Goal: Task Accomplishment & Management: Complete application form

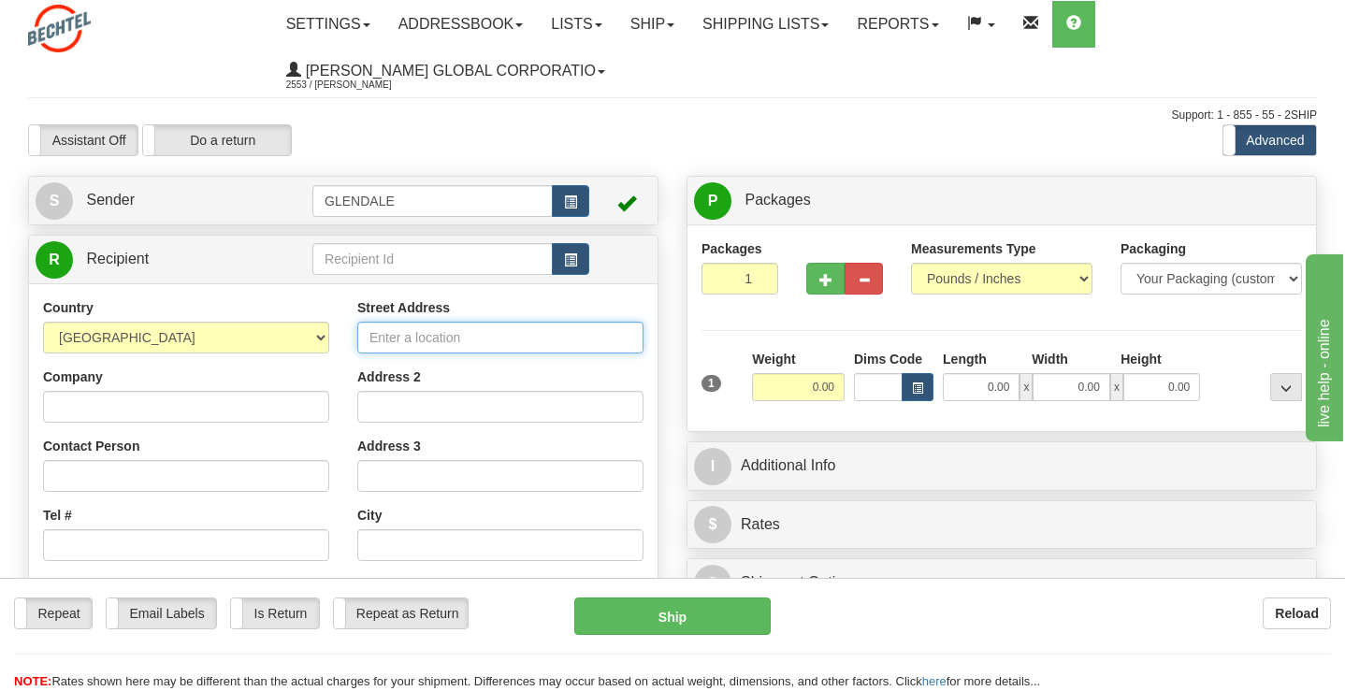
click at [404, 340] on input "Street Address" at bounding box center [500, 338] width 286 height 32
type input "[STREET_ADDRESS]"
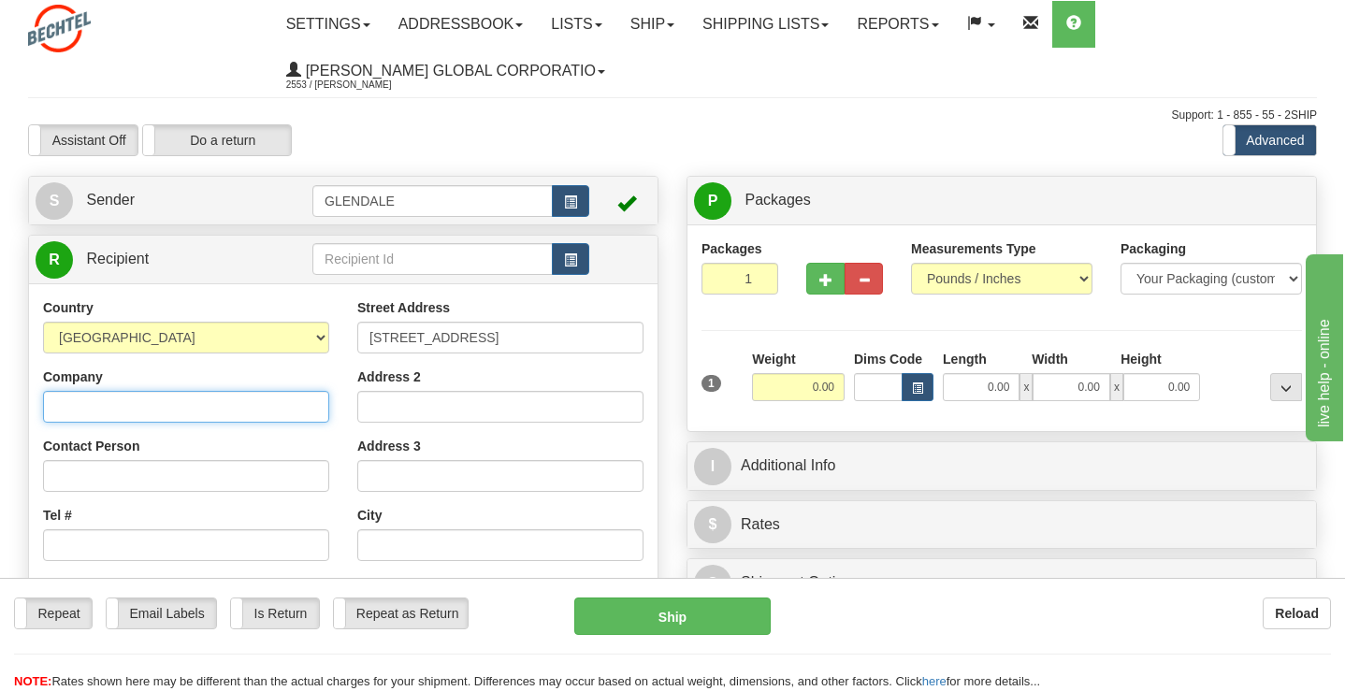
click at [203, 401] on input "Company" at bounding box center [186, 407] width 286 height 32
type input "[PERSON_NAME] ENERGY"
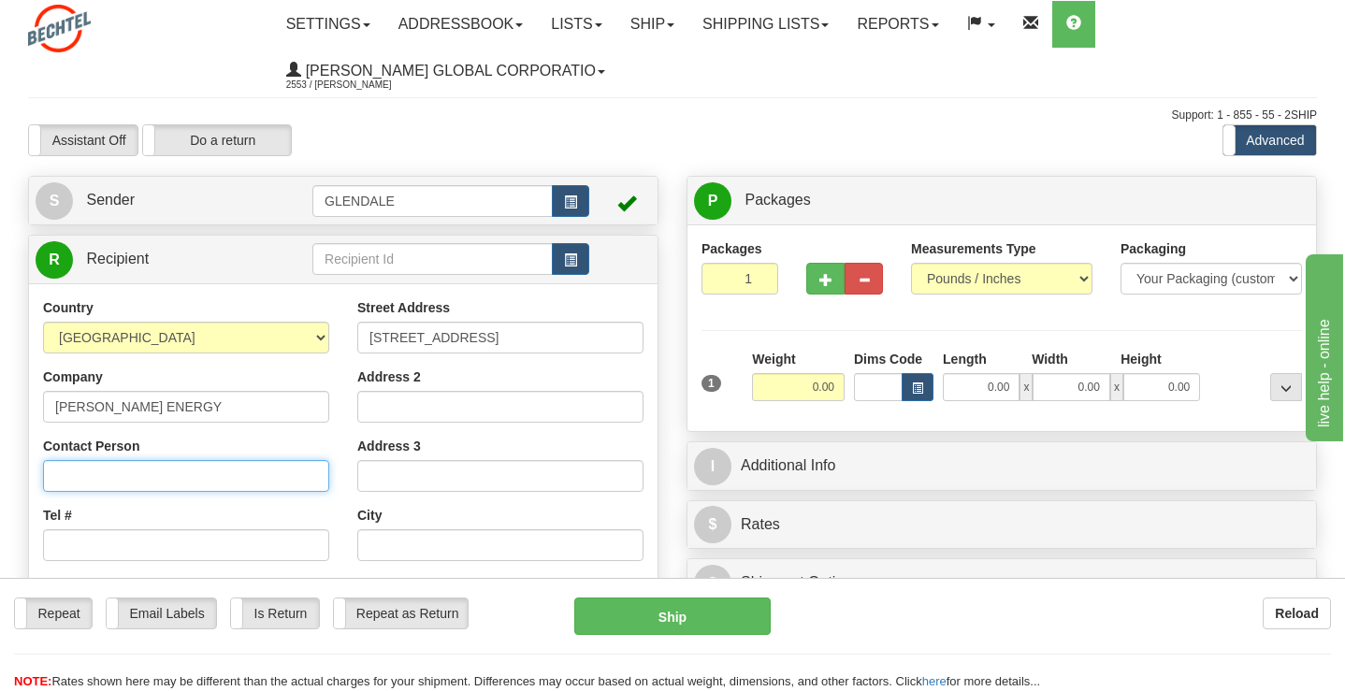
click at [80, 469] on input "Contact Person" at bounding box center [186, 476] width 286 height 32
type input "ATTN: CFO OFFICE"
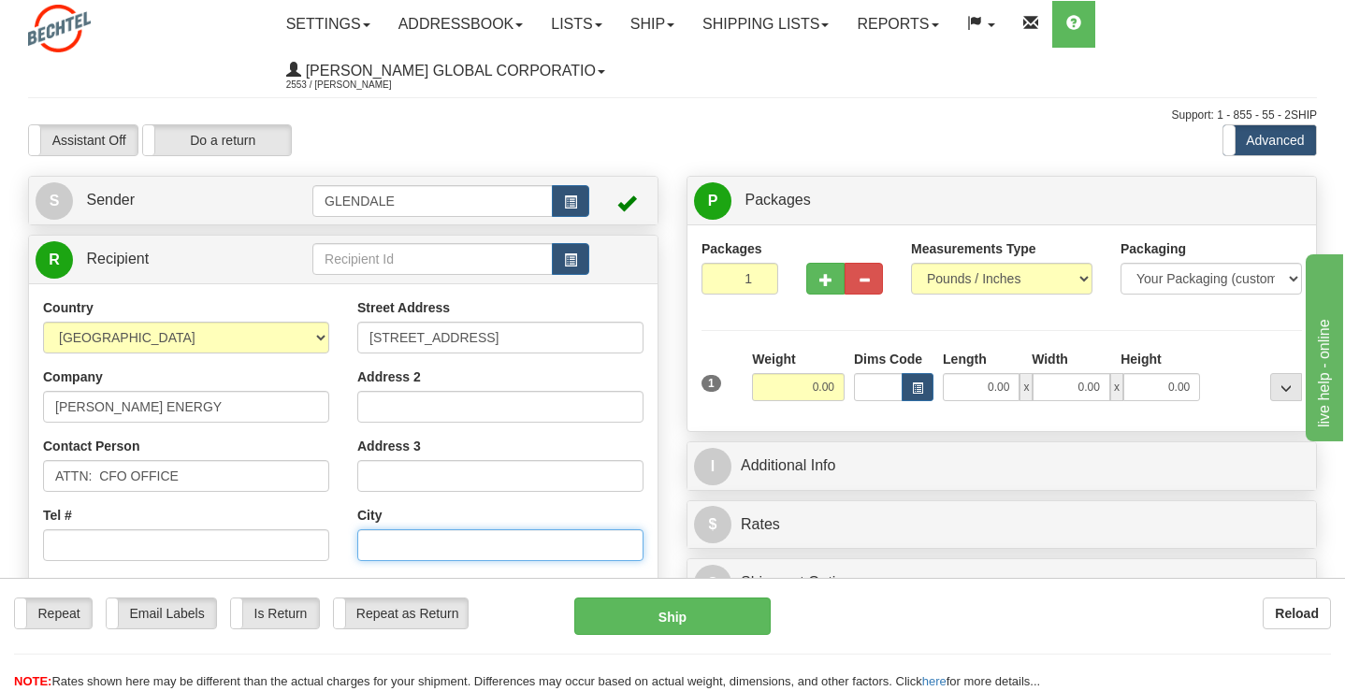
click at [372, 536] on input "text" at bounding box center [500, 545] width 286 height 32
type input "[GEOGRAPHIC_DATA]"
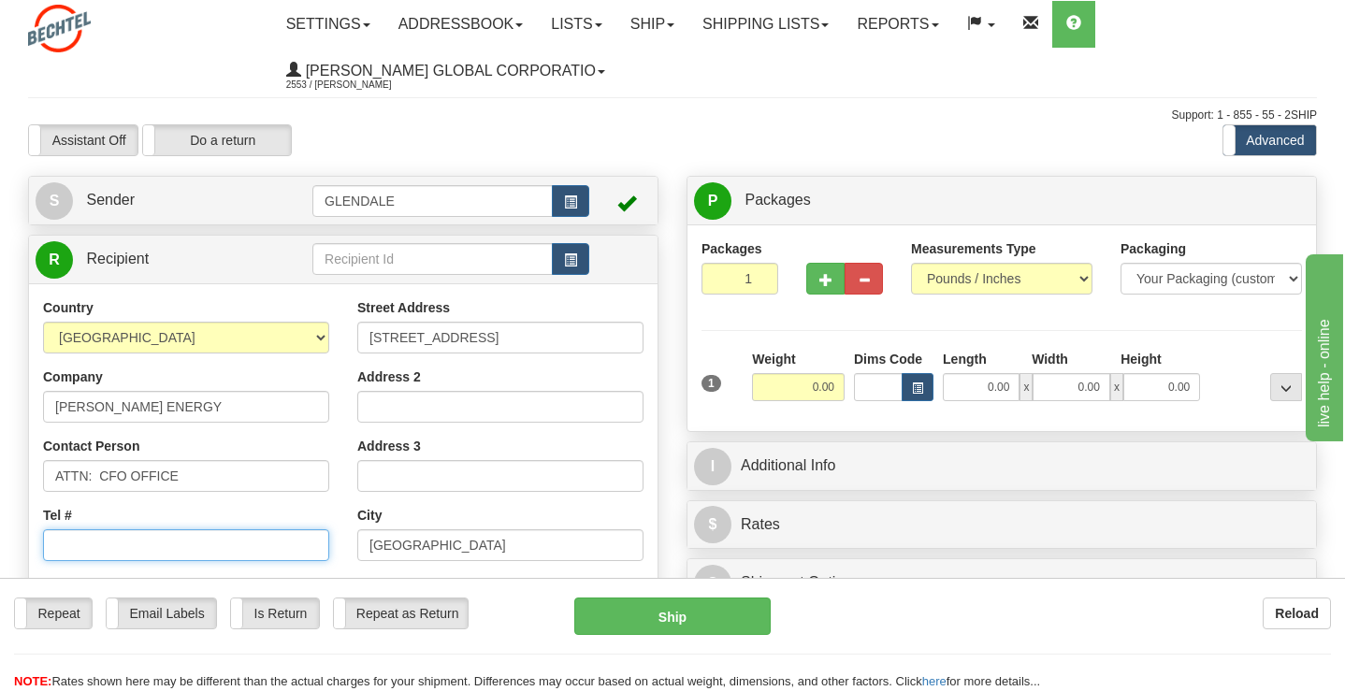
drag, startPoint x: 187, startPoint y: 545, endPoint x: 196, endPoint y: 546, distance: 9.4
click at [181, 548] on input "Tel #" at bounding box center [186, 545] width 286 height 32
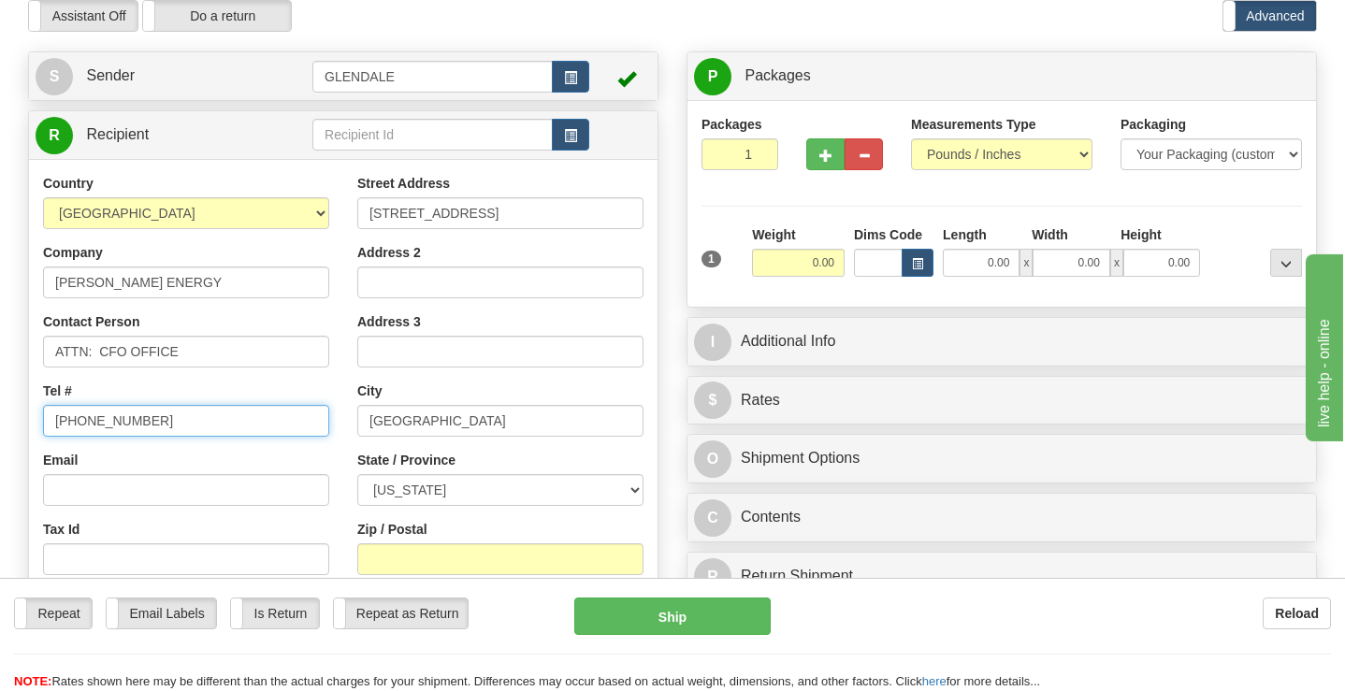
scroll to position [250, 0]
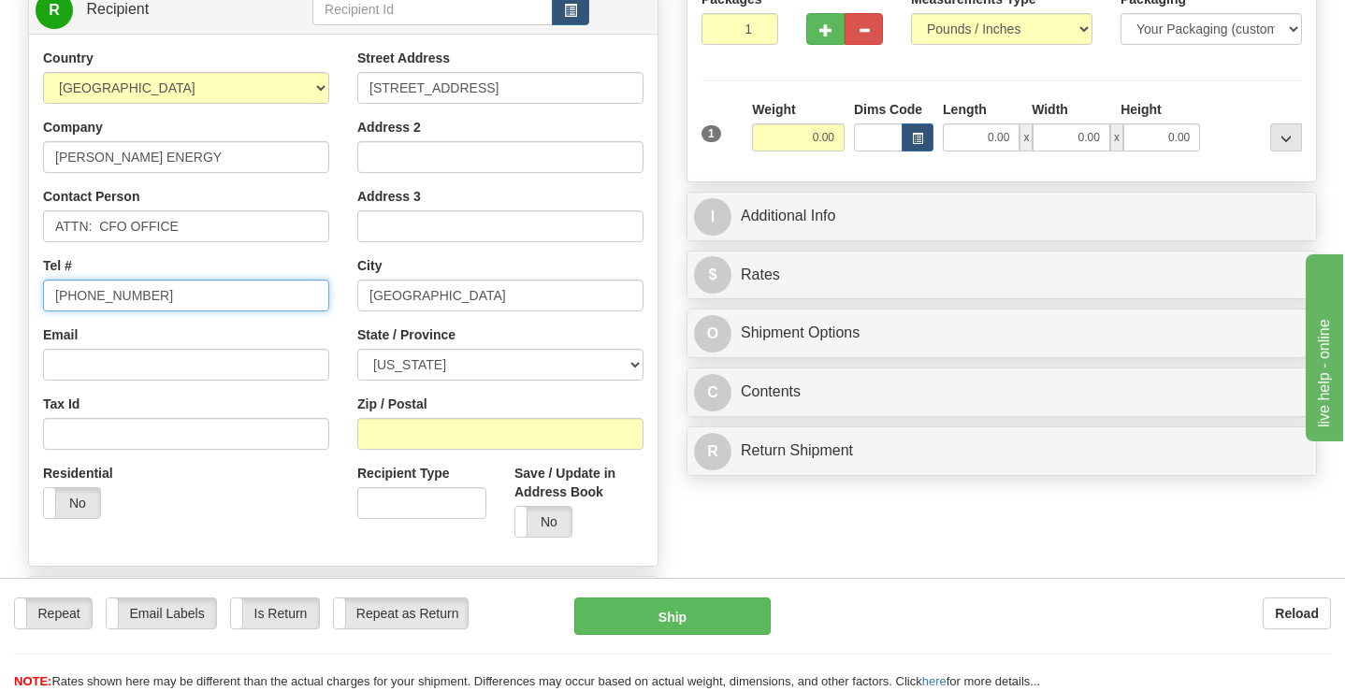
type input "[PHONE_NUMBER]"
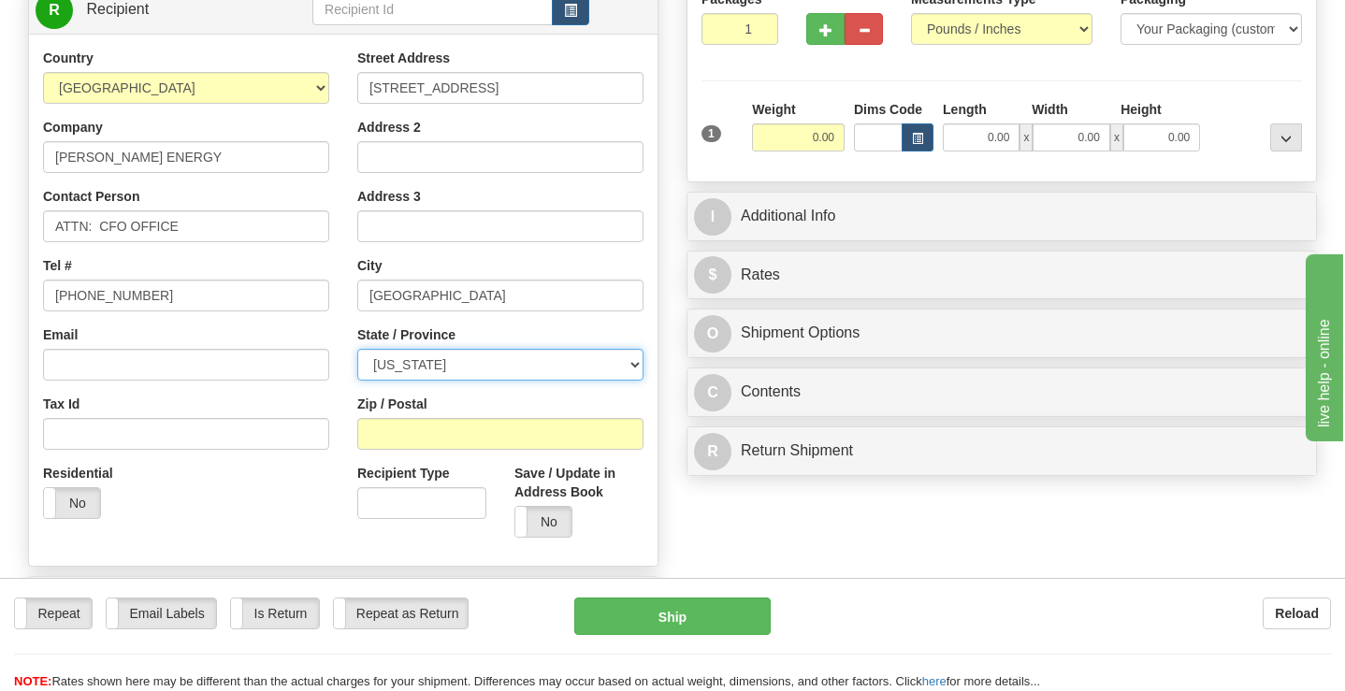
click at [387, 369] on select "[US_STATE] [US_STATE] [US_STATE] [US_STATE] Armed Forces America Armed Forces E…" at bounding box center [500, 365] width 286 height 32
select select "[GEOGRAPHIC_DATA]"
click at [357, 349] on select "[US_STATE] [US_STATE] [US_STATE] [US_STATE] Armed Forces America Armed Forces E…" at bounding box center [500, 365] width 286 height 32
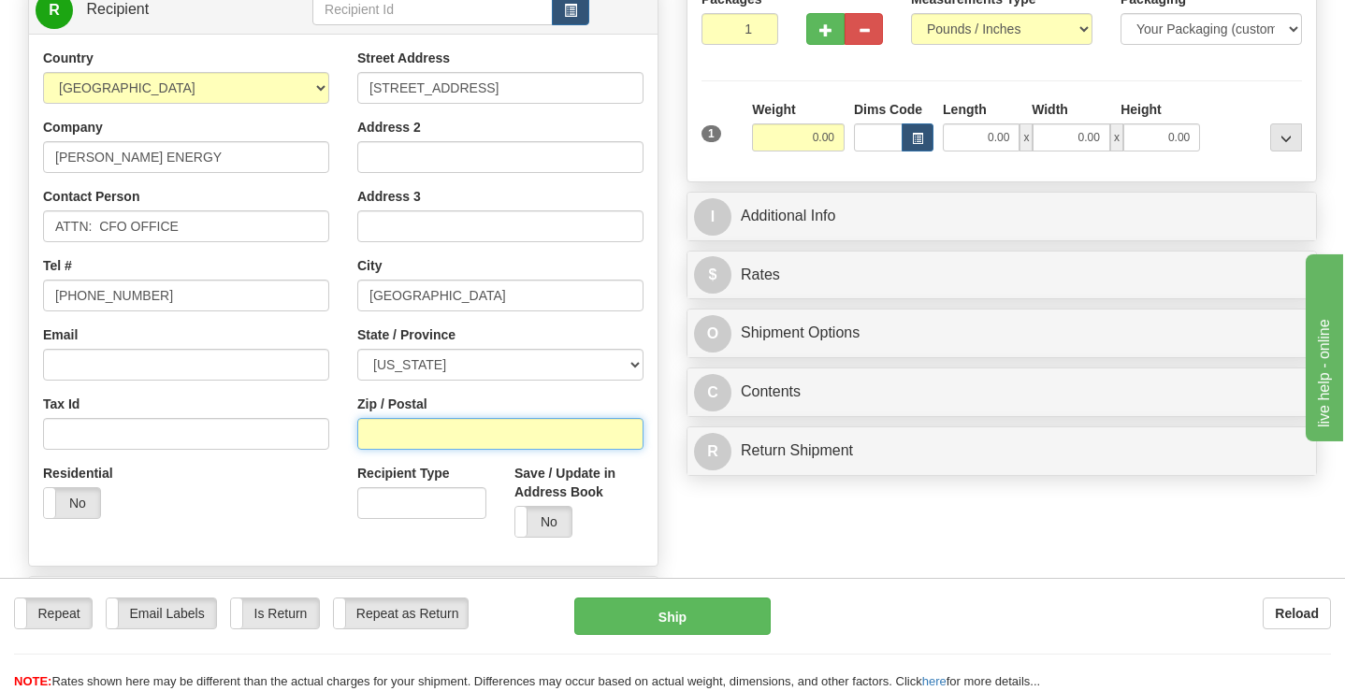
click at [374, 438] on input "Zip / Postal" at bounding box center [500, 434] width 286 height 32
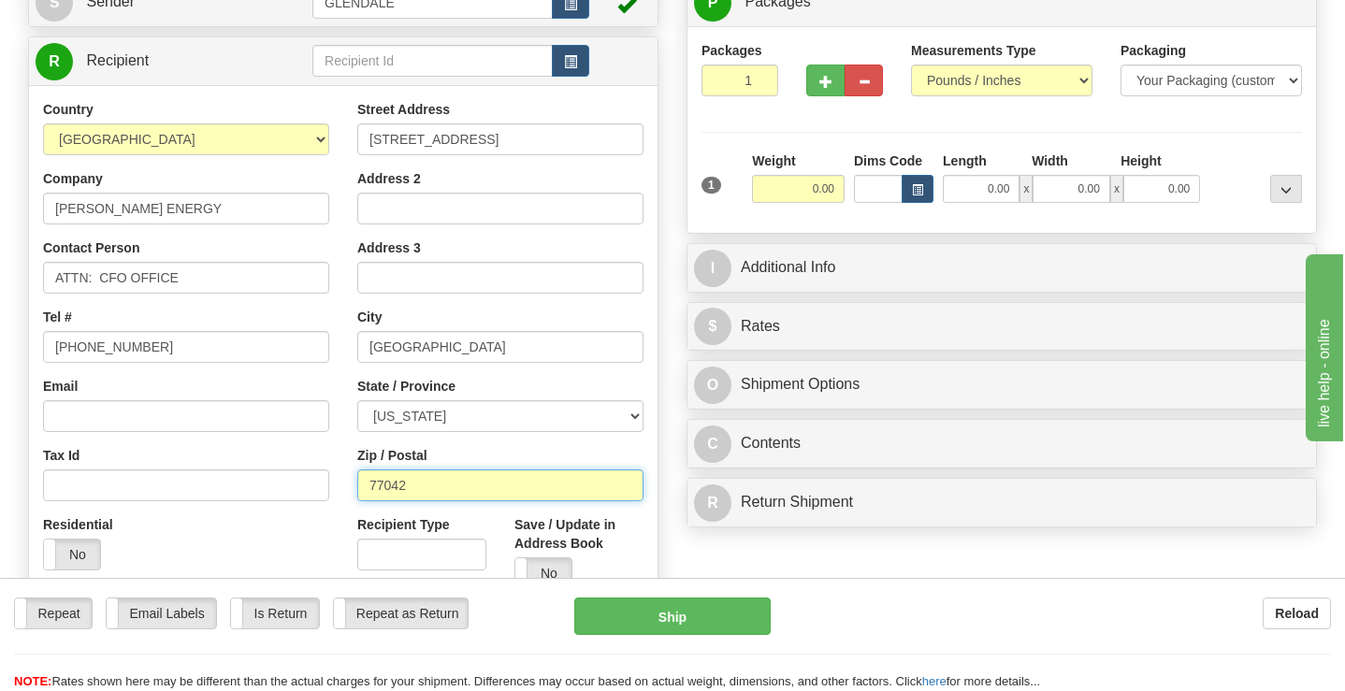
scroll to position [124, 0]
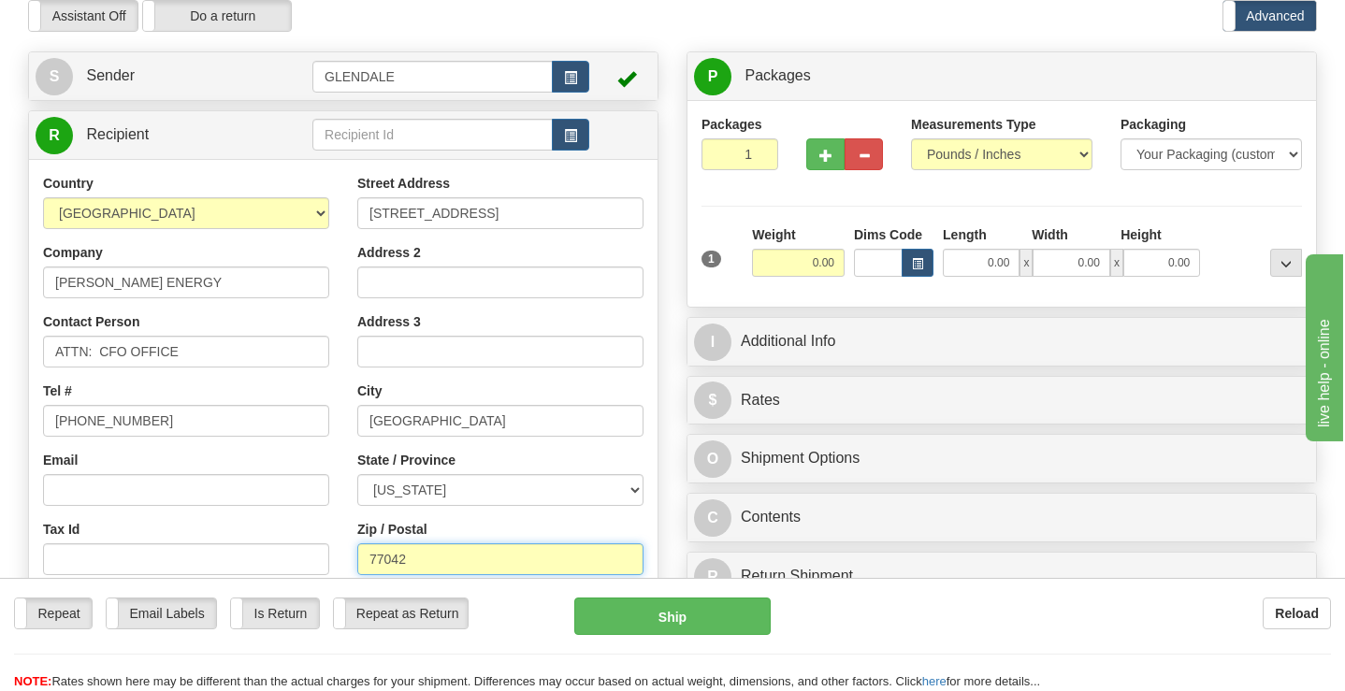
type input "77042"
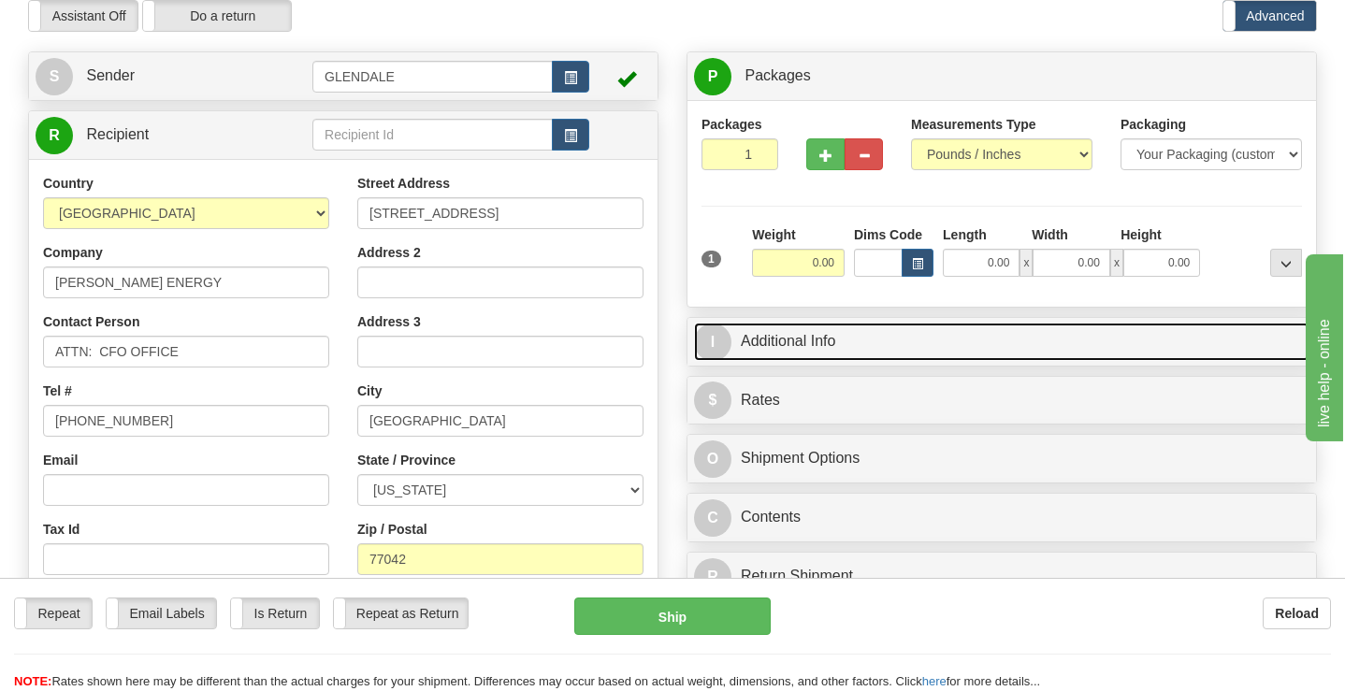
click at [771, 355] on link "I Additional Info" at bounding box center [1001, 342] width 615 height 38
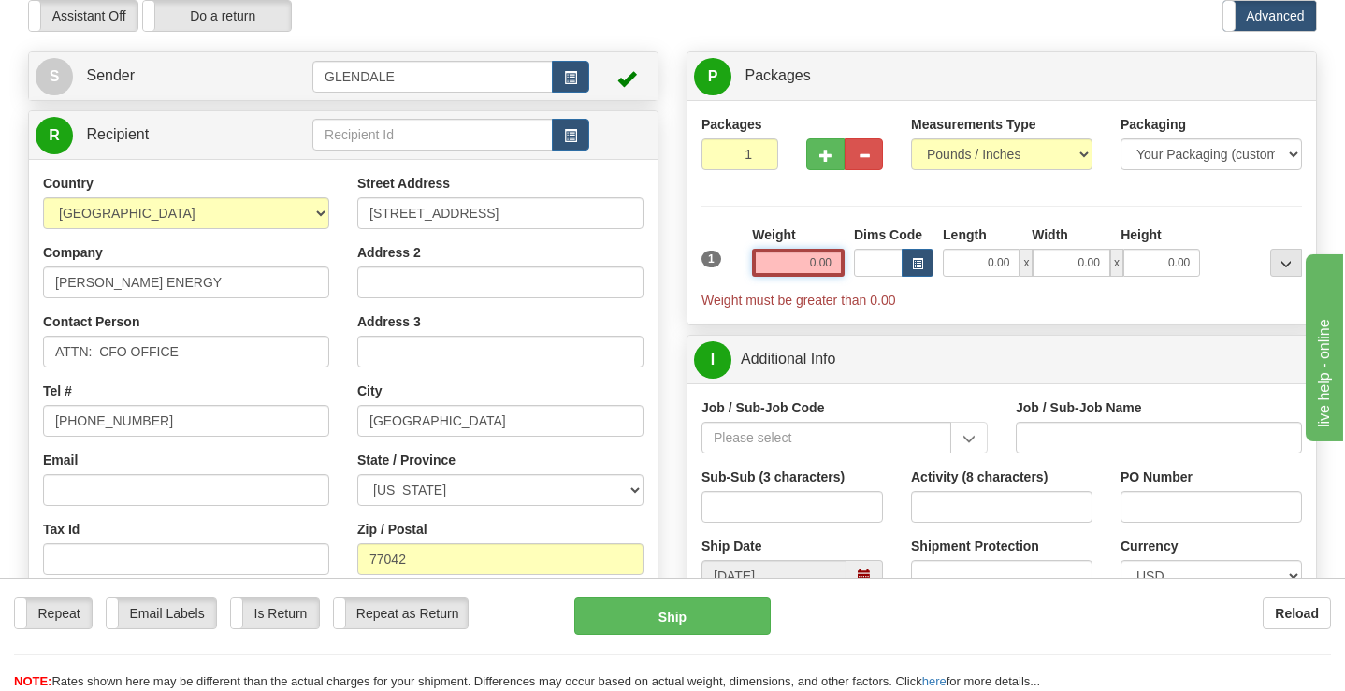
click at [790, 267] on input "0.00" at bounding box center [798, 263] width 93 height 28
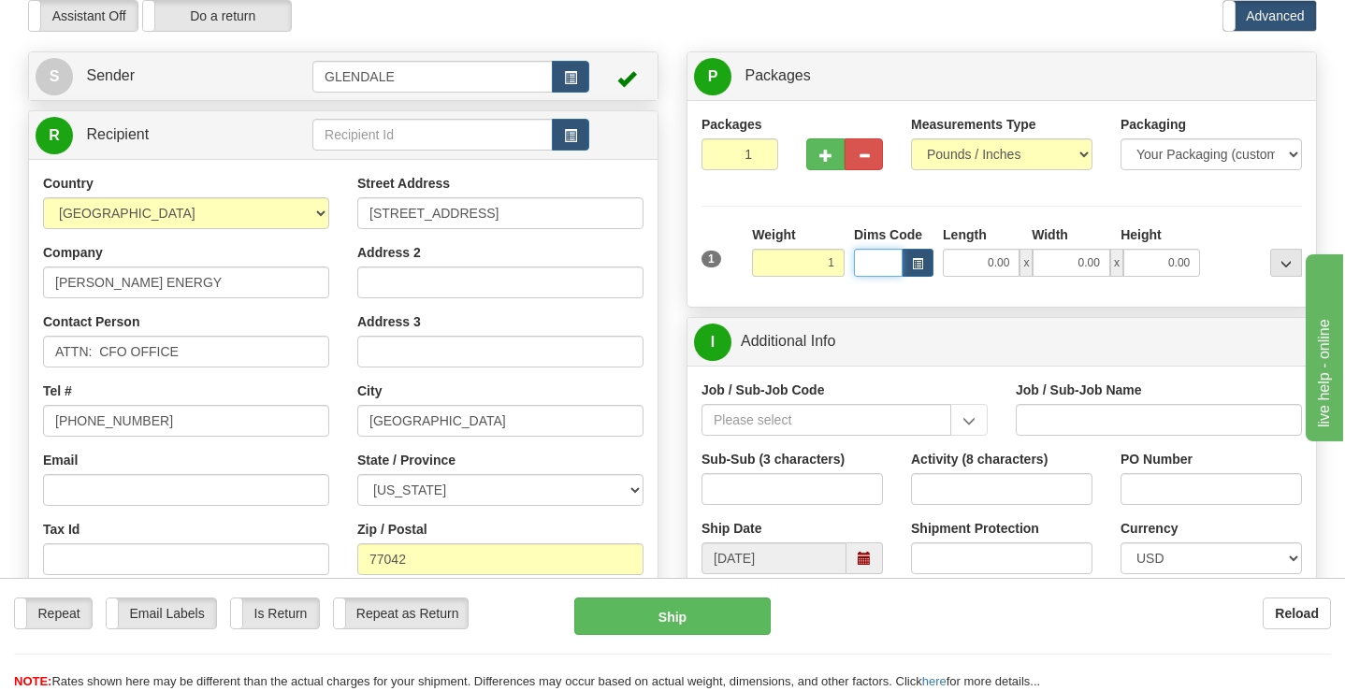
type input "1.00"
drag, startPoint x: 748, startPoint y: 413, endPoint x: 772, endPoint y: 383, distance: 38.7
click at [748, 412] on input "Job / Sub-Job Code" at bounding box center [827, 420] width 250 height 32
click at [774, 420] on input "Job / Sub-Job Code" at bounding box center [827, 420] width 250 height 32
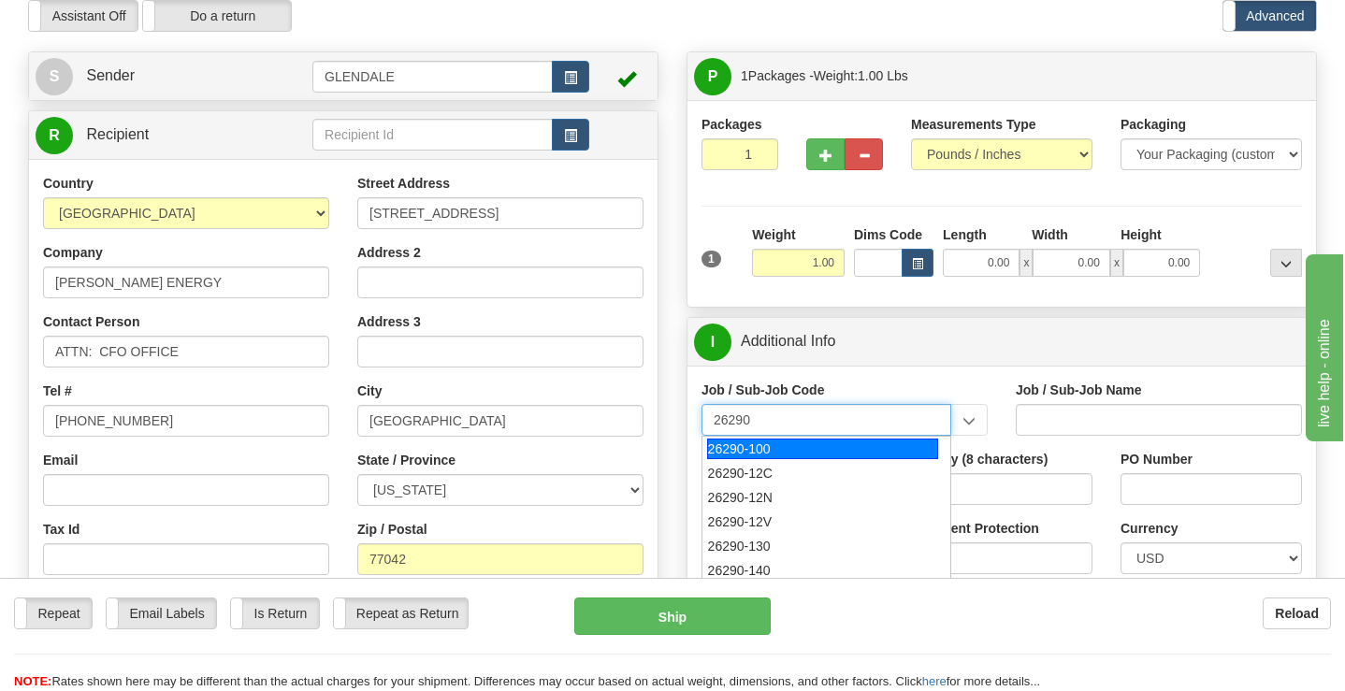
click at [750, 443] on div "26290-100" at bounding box center [822, 449] width 231 height 21
type input "26290-100"
type input "[DATE] LIQUEFACTION STAGE 3 EPC - [GEOGRAPHIC_DATA]"
type input "26290-100"
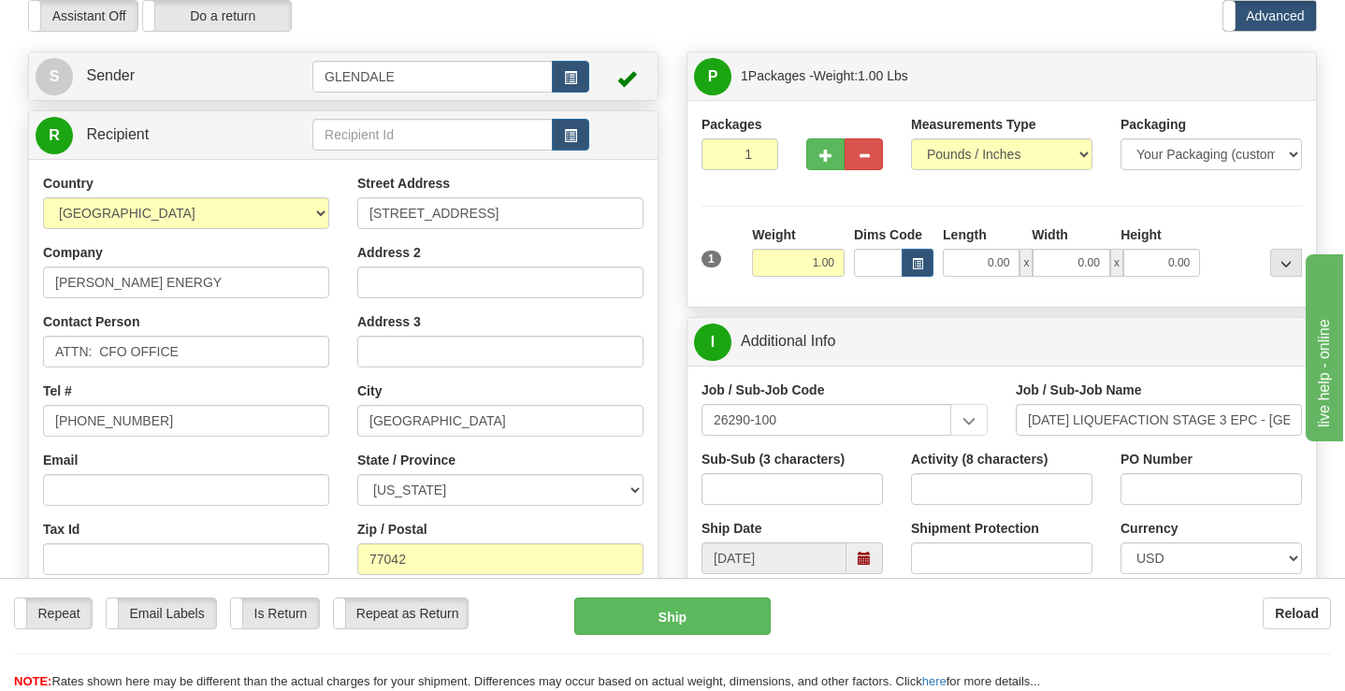
scroll to position [187, 0]
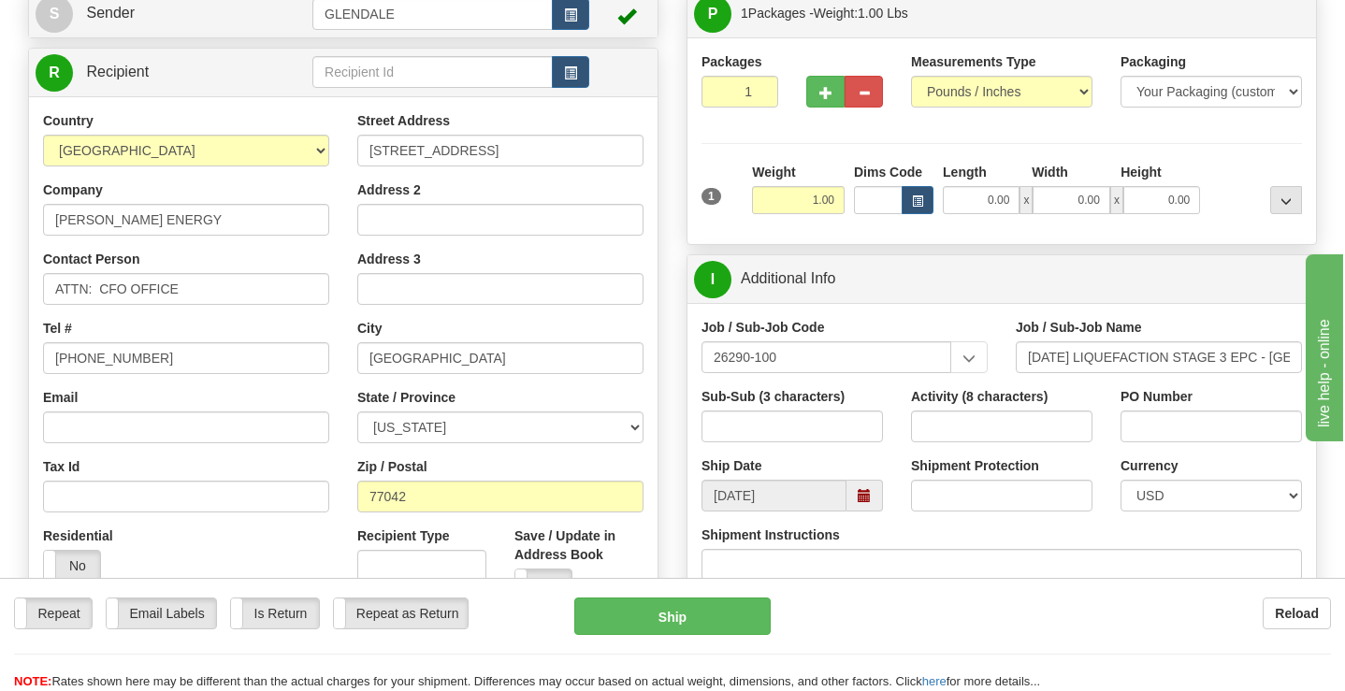
click at [866, 492] on span at bounding box center [864, 495] width 13 height 13
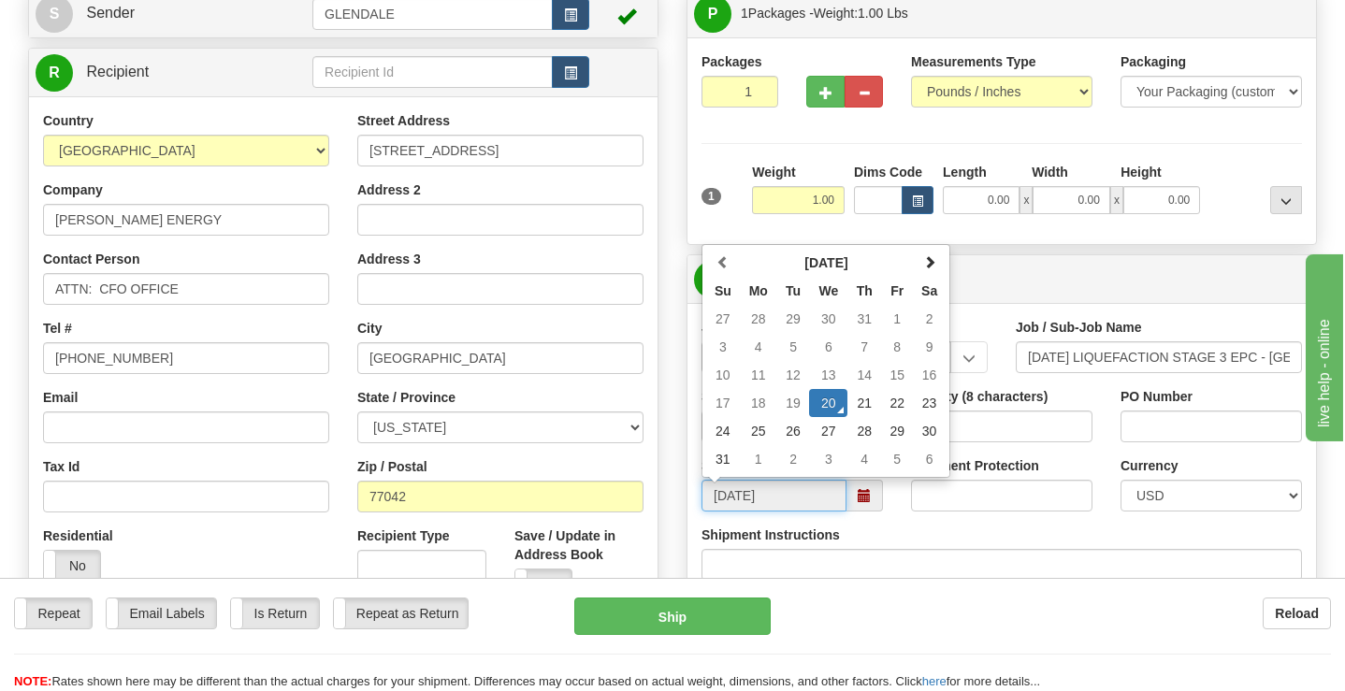
click at [866, 489] on span at bounding box center [864, 495] width 13 height 13
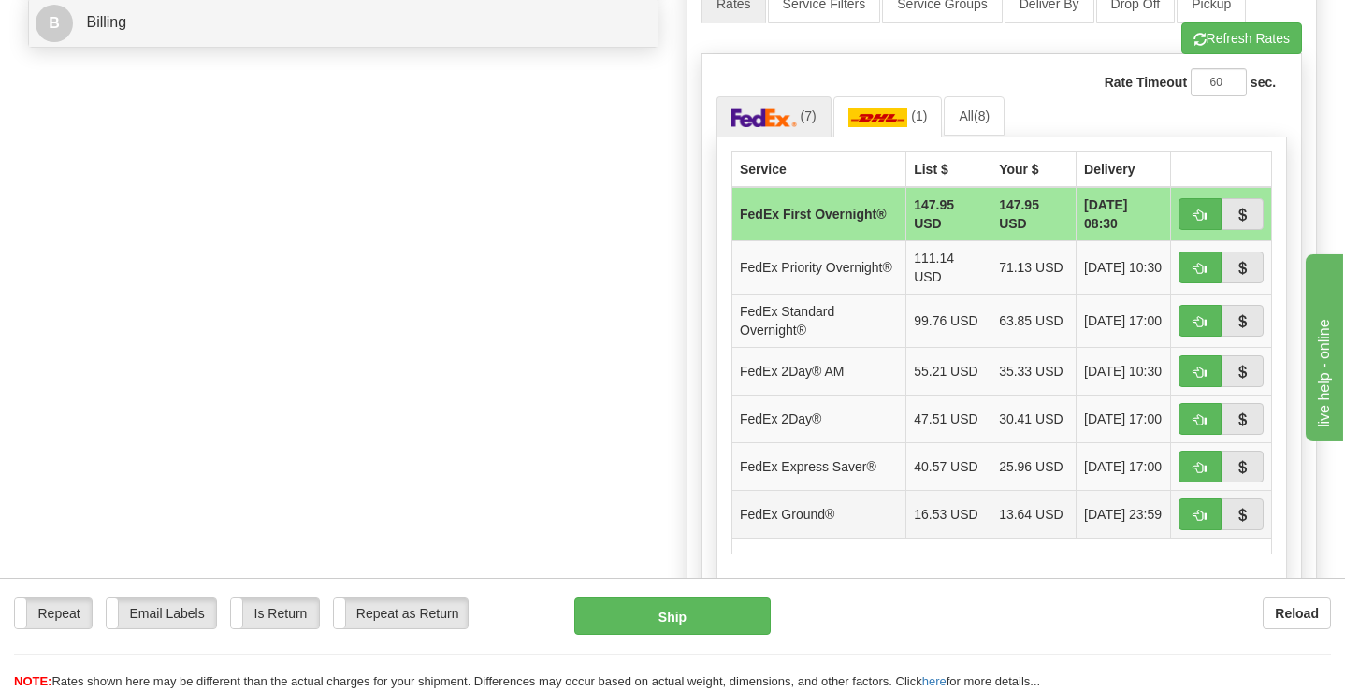
scroll to position [935, 0]
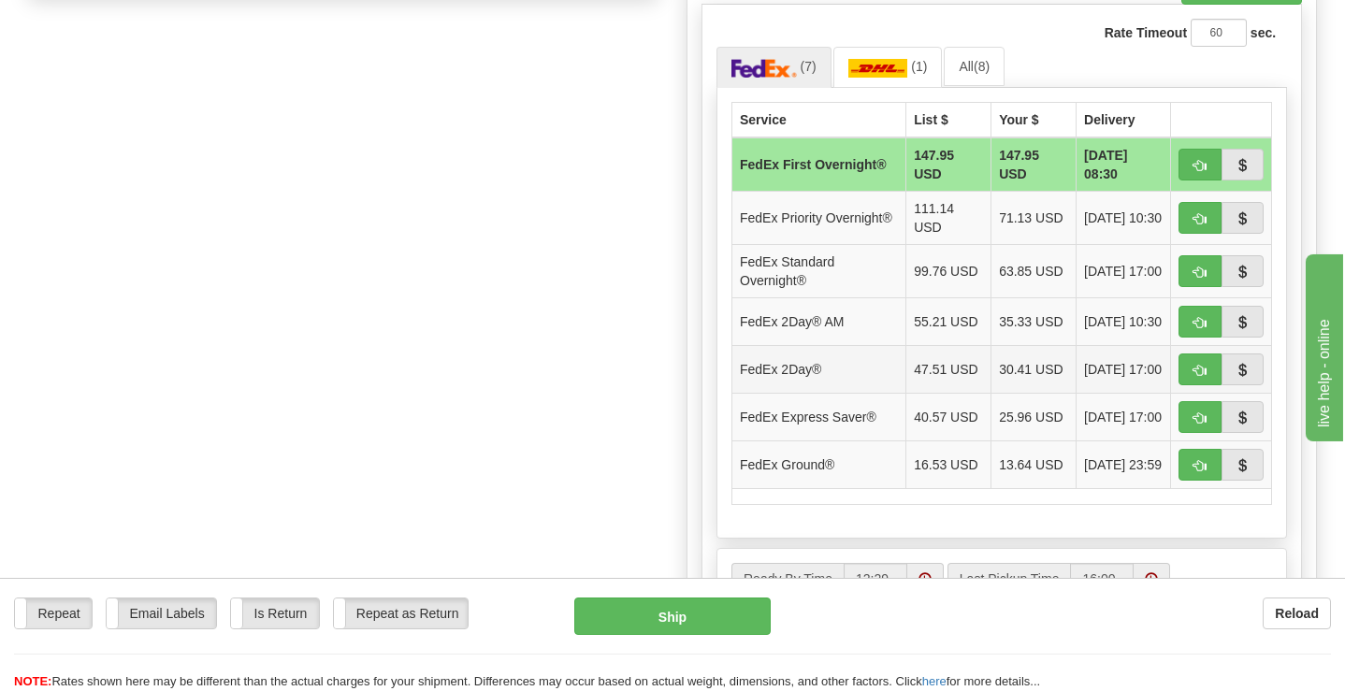
click at [840, 385] on td "FedEx 2Day®" at bounding box center [819, 369] width 174 height 48
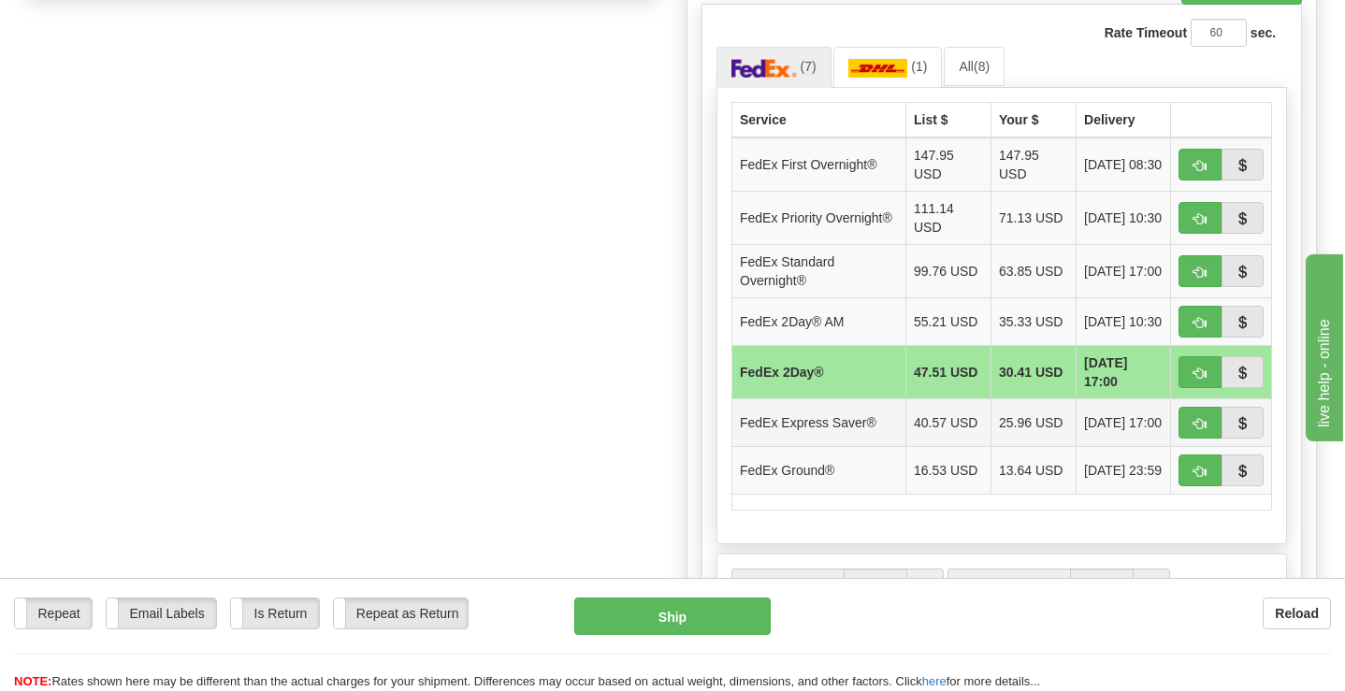
click at [819, 439] on td "FedEx Express Saver®" at bounding box center [819, 422] width 174 height 48
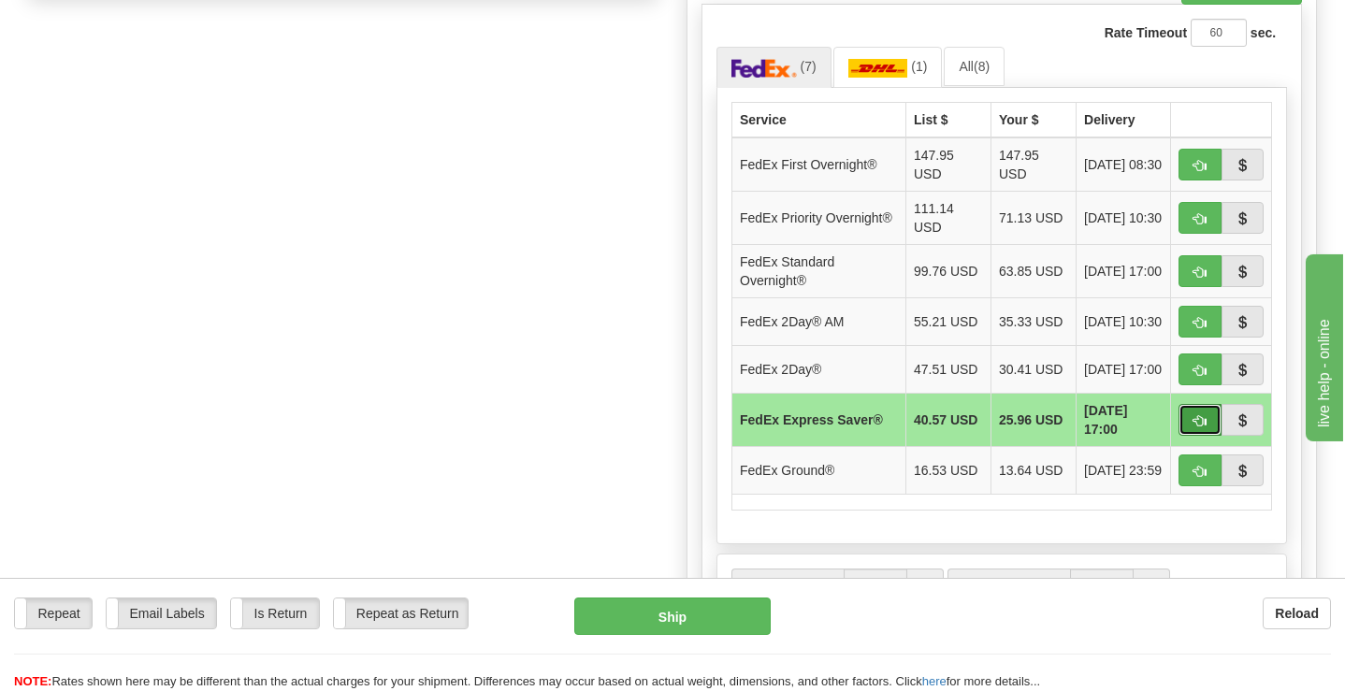
click at [1185, 423] on button "button" at bounding box center [1200, 420] width 43 height 32
type input "20"
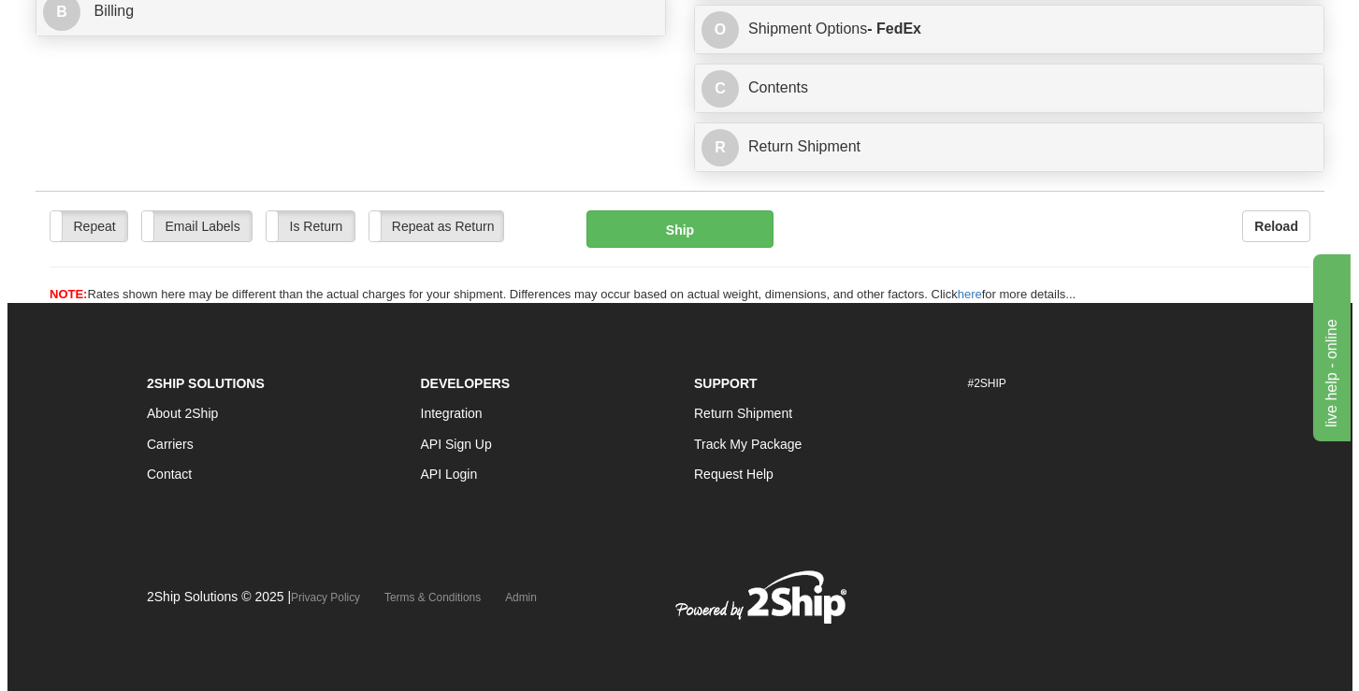
scroll to position [934, 0]
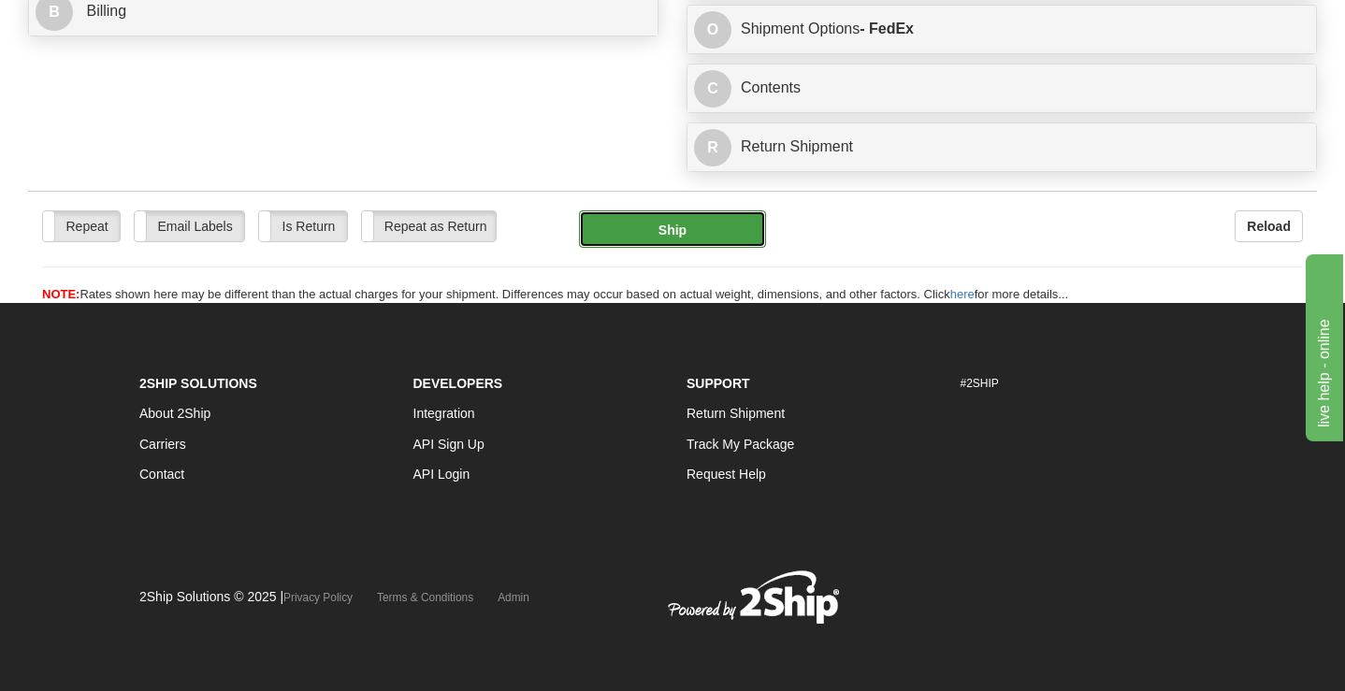
click at [662, 234] on button "Ship" at bounding box center [672, 228] width 187 height 37
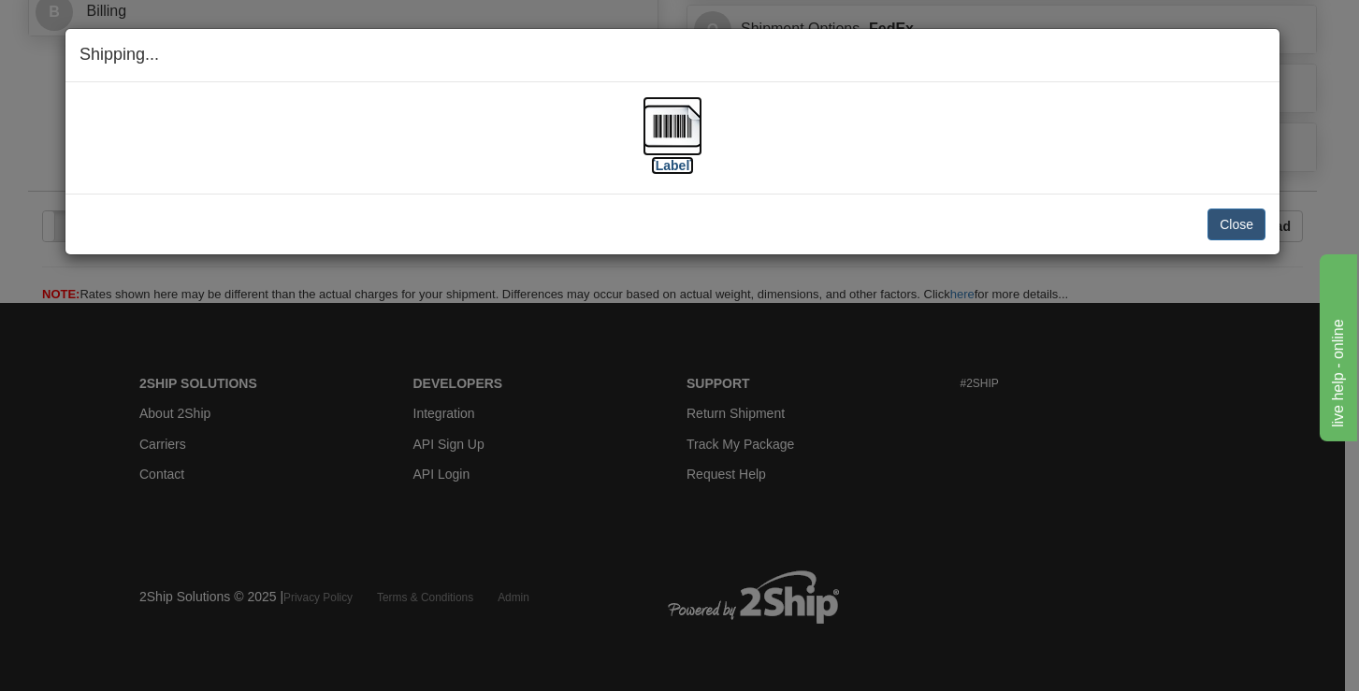
click at [672, 165] on label "[Label]" at bounding box center [672, 165] width 43 height 19
